Goal: Transaction & Acquisition: Purchase product/service

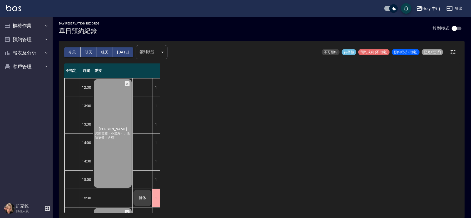
scroll to position [163, 0]
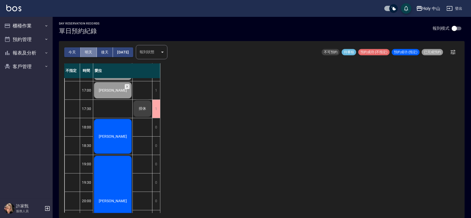
click at [86, 50] on button "明天" at bounding box center [89, 52] width 16 height 10
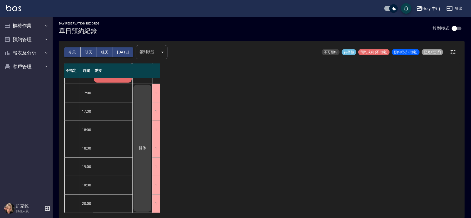
scroll to position [8, 0]
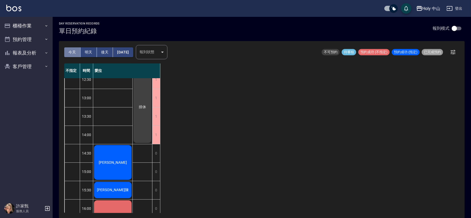
click at [71, 51] on button "今天" at bounding box center [72, 52] width 16 height 10
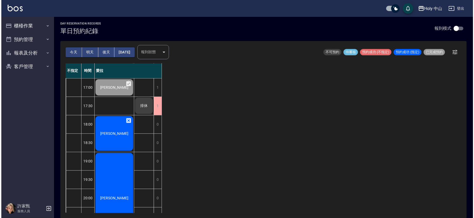
scroll to position [203, 0]
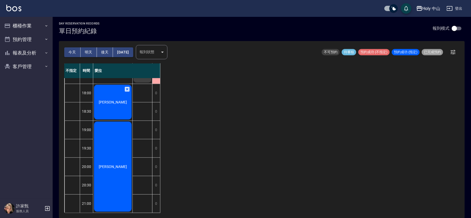
click at [112, 100] on span "[PERSON_NAME]" at bounding box center [113, 102] width 30 height 4
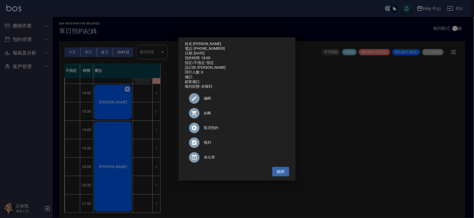
click at [207, 116] on span "結帳" at bounding box center [244, 113] width 81 height 6
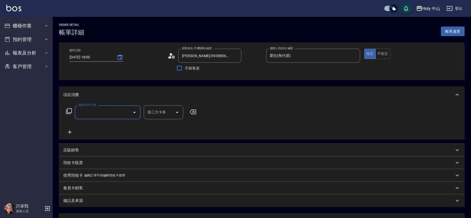
click at [105, 111] on input "服務名稱/代號" at bounding box center [103, 112] width 53 height 9
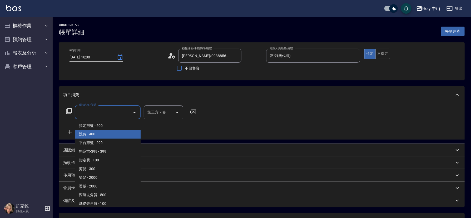
click at [95, 135] on span "洗剪 - 400" at bounding box center [108, 134] width 66 height 9
type input "洗剪(3)"
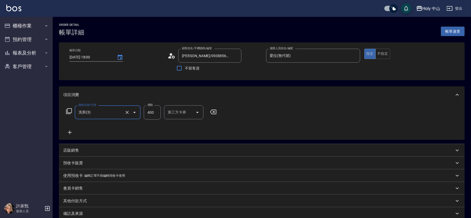
click at [153, 113] on input "400" at bounding box center [152, 112] width 17 height 14
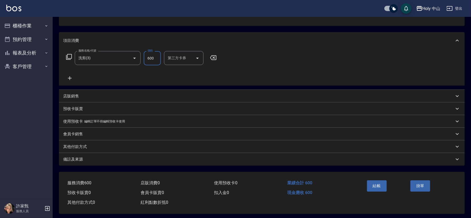
scroll to position [58, 0]
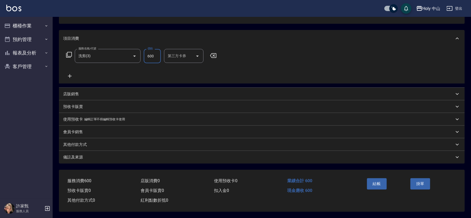
type input "600"
click at [186, 156] on div "備註及來源" at bounding box center [258, 158] width 391 height 6
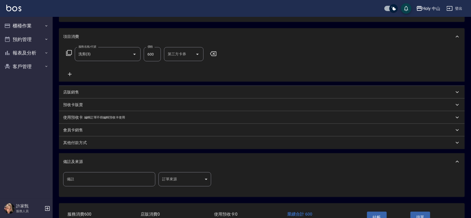
click at [167, 180] on body "Holy 中山 登出 櫃檯作業 打帳單 帳單列表 營業儀表板 現場電腦打卡 預約管理 預約管理 單日預約紀錄 單週預約紀錄 報表及分析 報表目錄 店家日報表 …" at bounding box center [235, 97] width 471 height 310
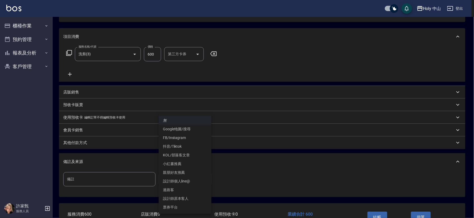
click at [184, 199] on li "設計師原本客人" at bounding box center [185, 198] width 53 height 9
type input "設計師原本客人"
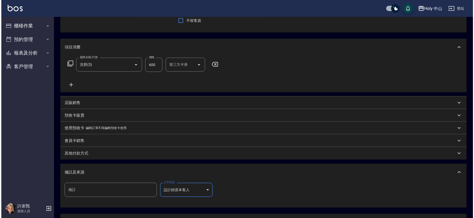
scroll to position [94, 0]
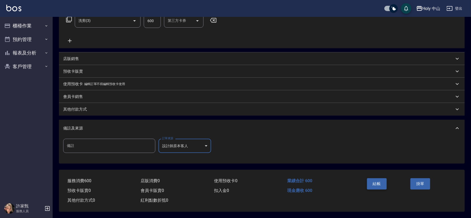
click at [379, 182] on button "結帳" at bounding box center [377, 183] width 20 height 11
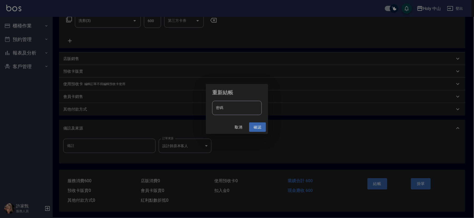
click at [256, 127] on button "確認" at bounding box center [257, 128] width 17 height 10
